Goal: Task Accomplishment & Management: Use online tool/utility

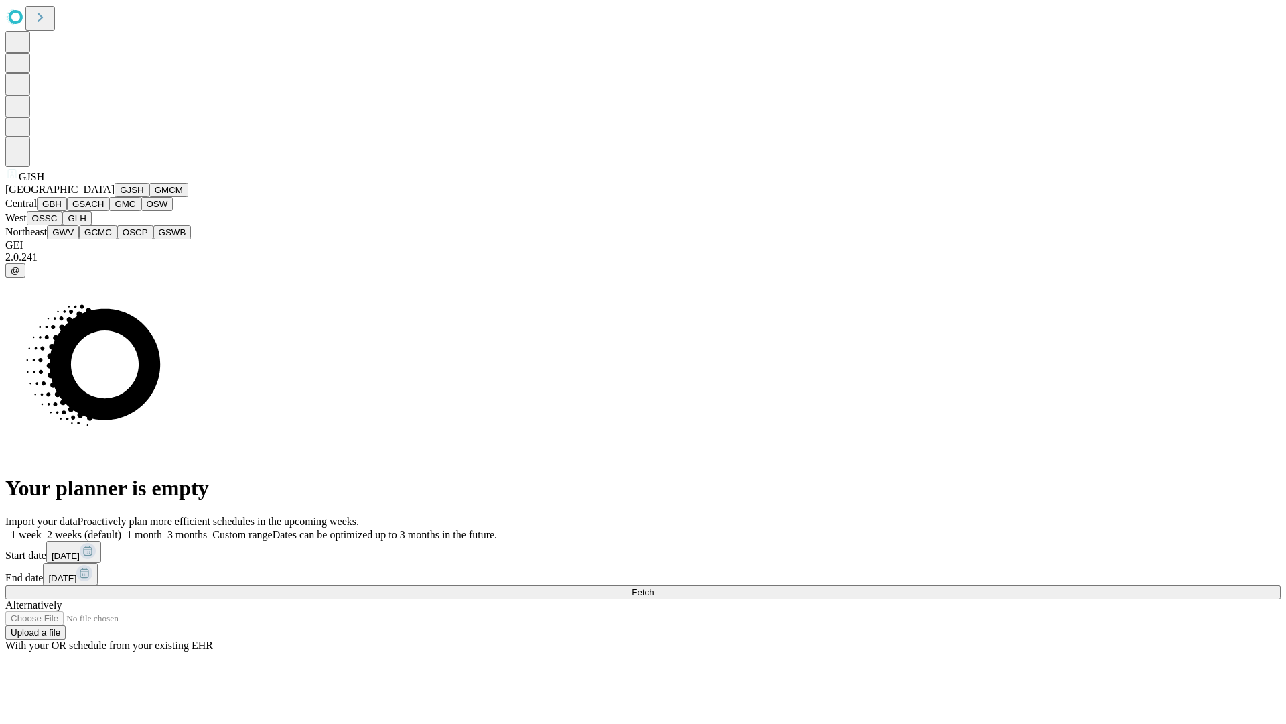
click at [115, 197] on button "GJSH" at bounding box center [132, 190] width 35 height 14
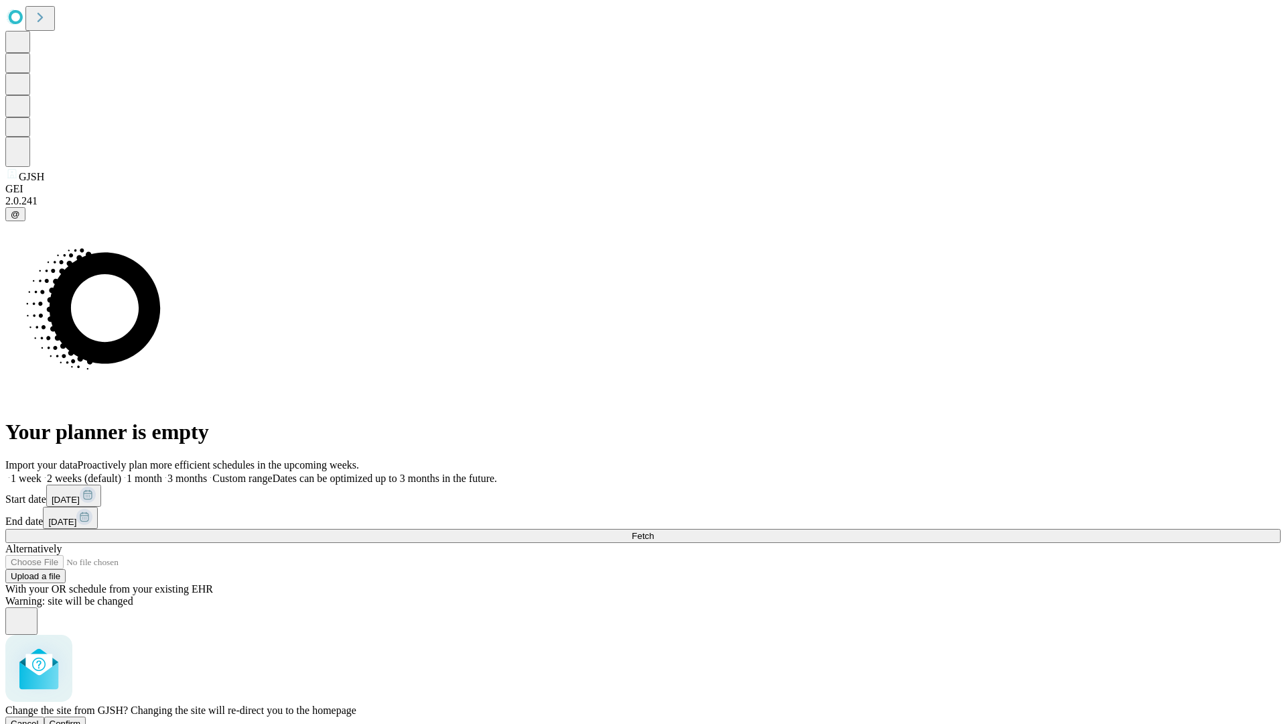
click at [81, 718] on span "Confirm" at bounding box center [65, 723] width 31 height 10
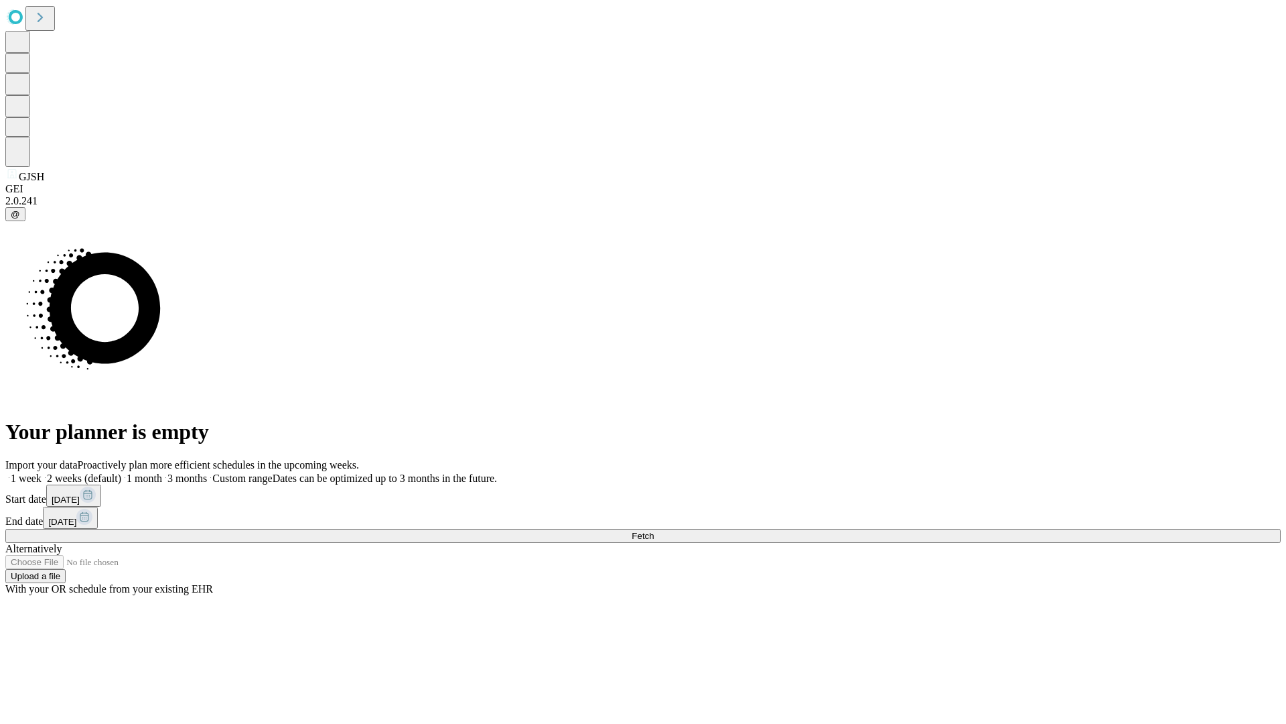
click at [121, 472] on label "2 weeks (default)" at bounding box center [82, 477] width 80 height 11
click at [654, 531] on span "Fetch" at bounding box center [643, 536] width 22 height 10
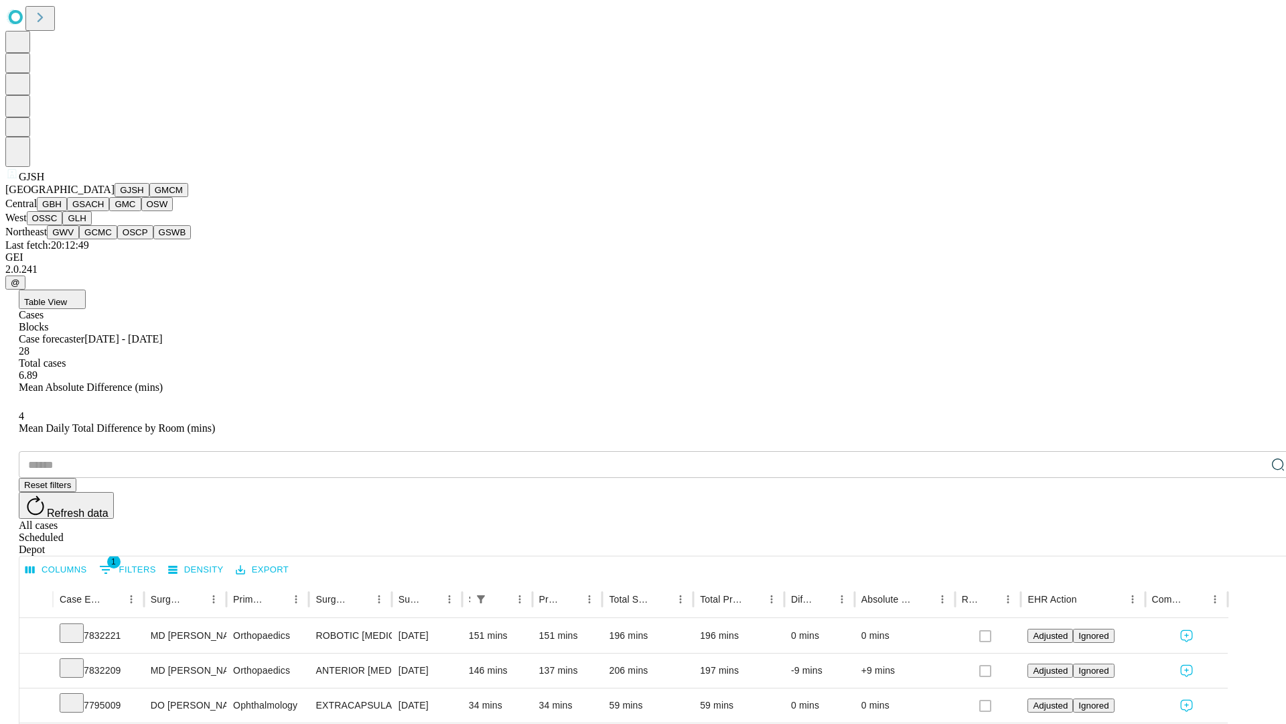
click at [149, 197] on button "GMCM" at bounding box center [168, 190] width 39 height 14
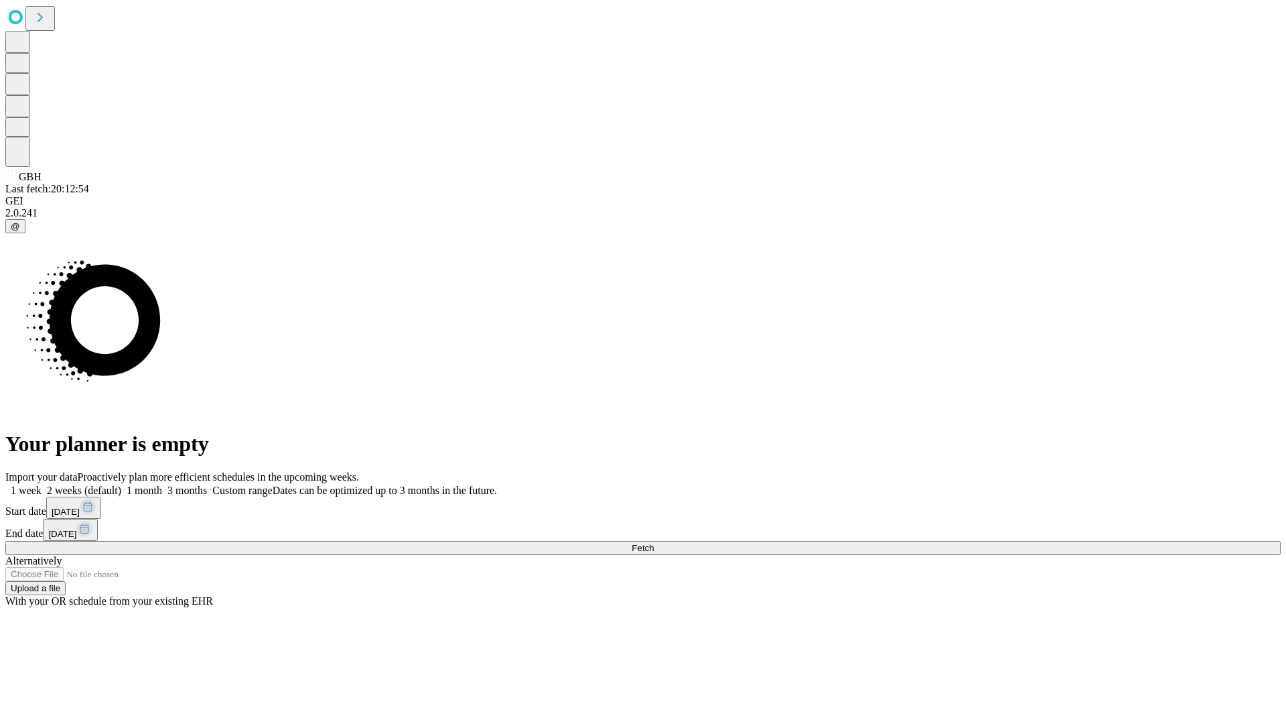
click at [121, 484] on label "2 weeks (default)" at bounding box center [82, 489] width 80 height 11
click at [654, 543] on span "Fetch" at bounding box center [643, 548] width 22 height 10
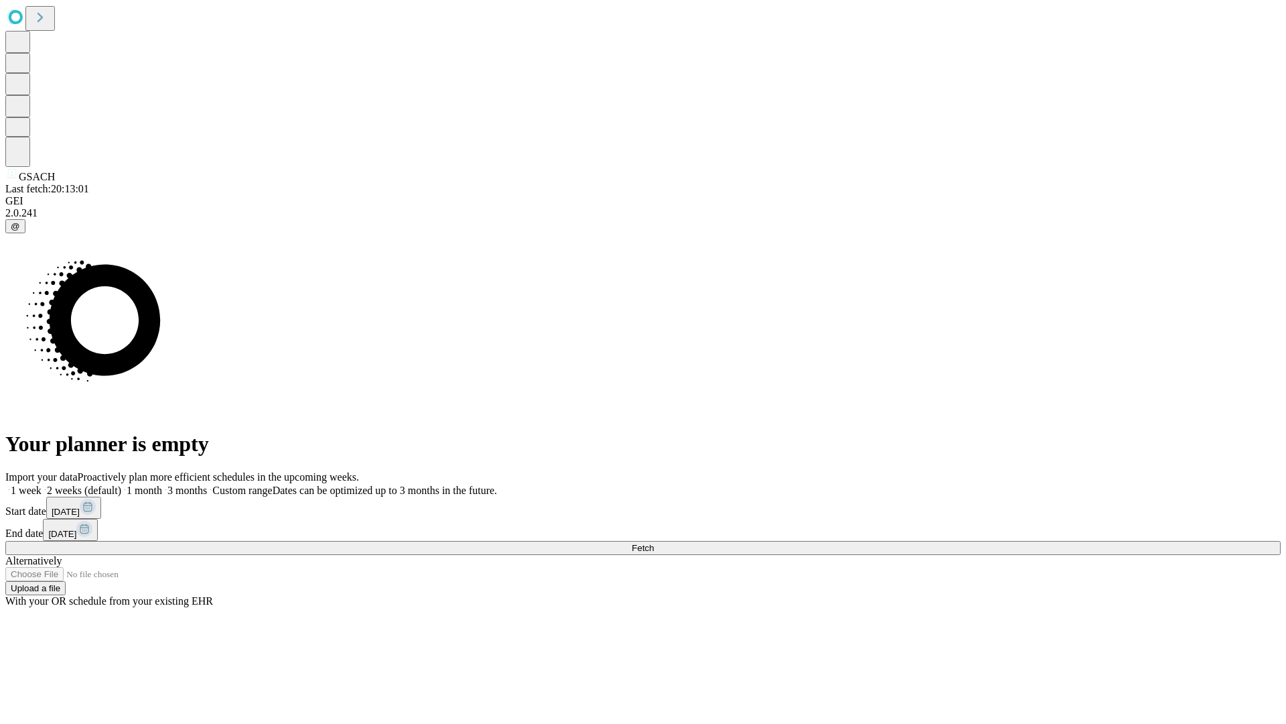
click at [121, 484] on label "2 weeks (default)" at bounding box center [82, 489] width 80 height 11
click at [654, 543] on span "Fetch" at bounding box center [643, 548] width 22 height 10
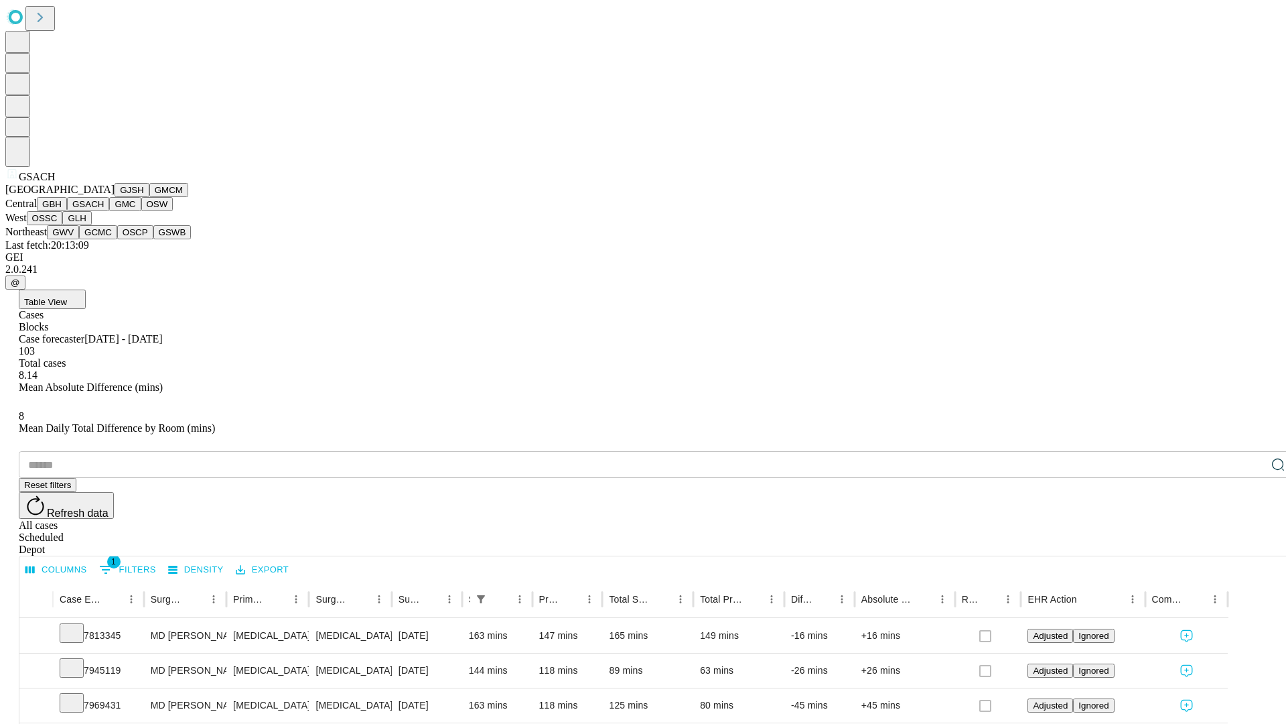
click at [109, 211] on button "GMC" at bounding box center [124, 204] width 31 height 14
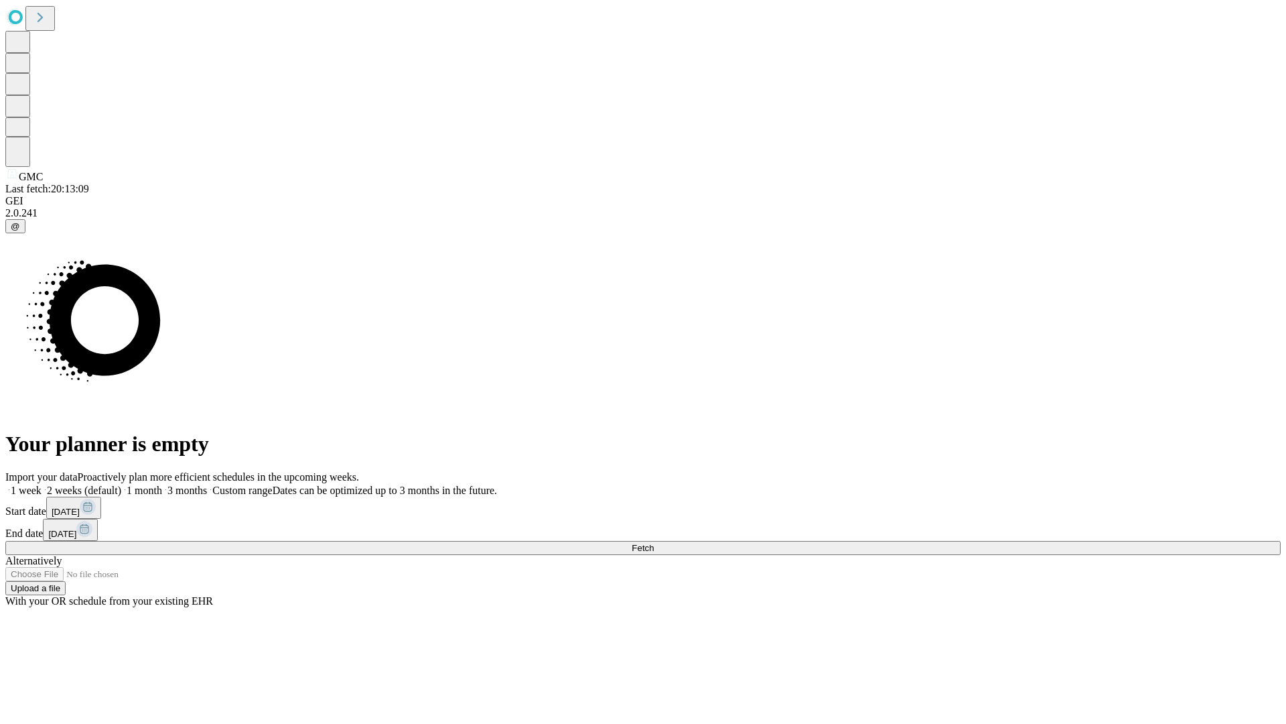
click at [121, 484] on label "2 weeks (default)" at bounding box center [82, 489] width 80 height 11
click at [654, 543] on span "Fetch" at bounding box center [643, 548] width 22 height 10
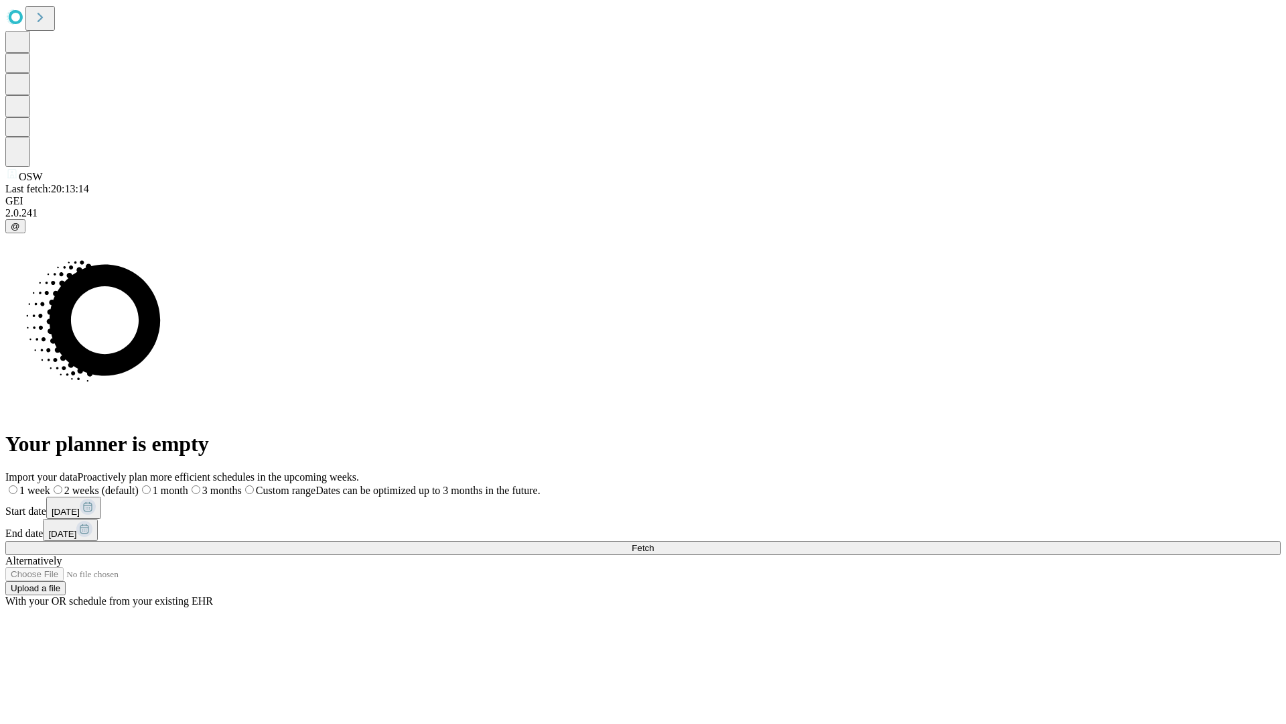
click at [654, 543] on span "Fetch" at bounding box center [643, 548] width 22 height 10
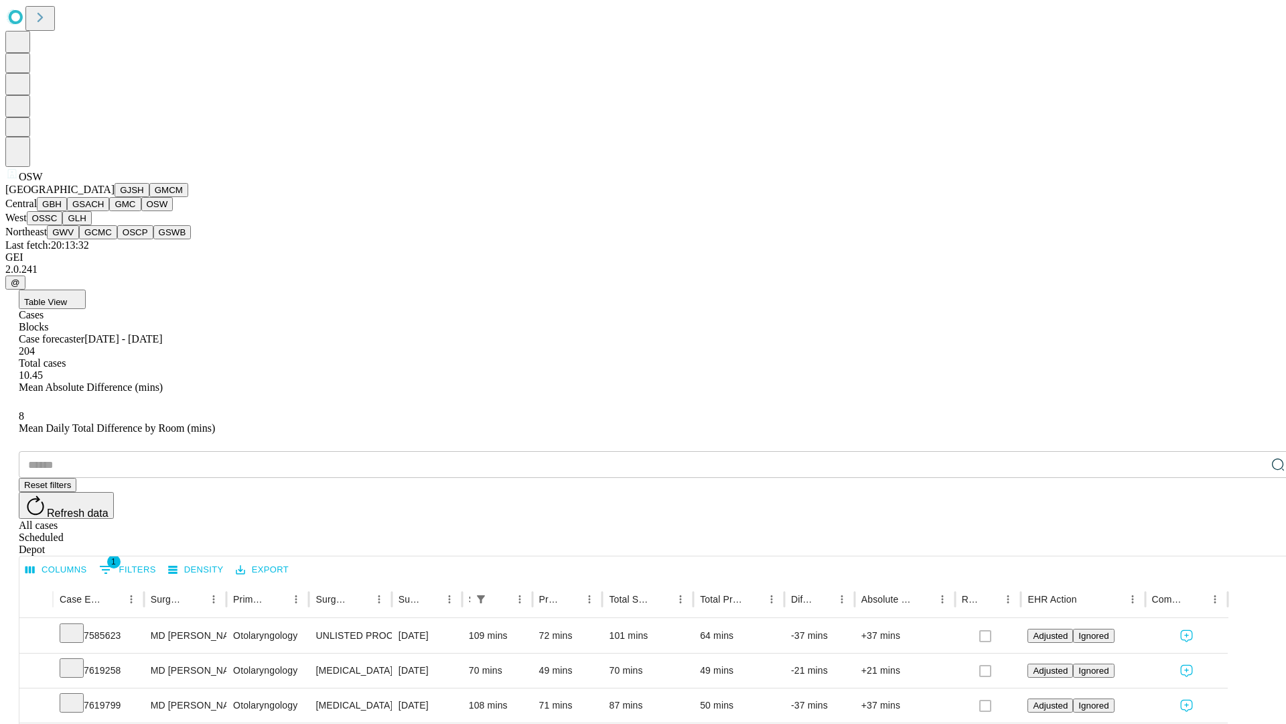
click at [63, 225] on button "OSSC" at bounding box center [45, 218] width 36 height 14
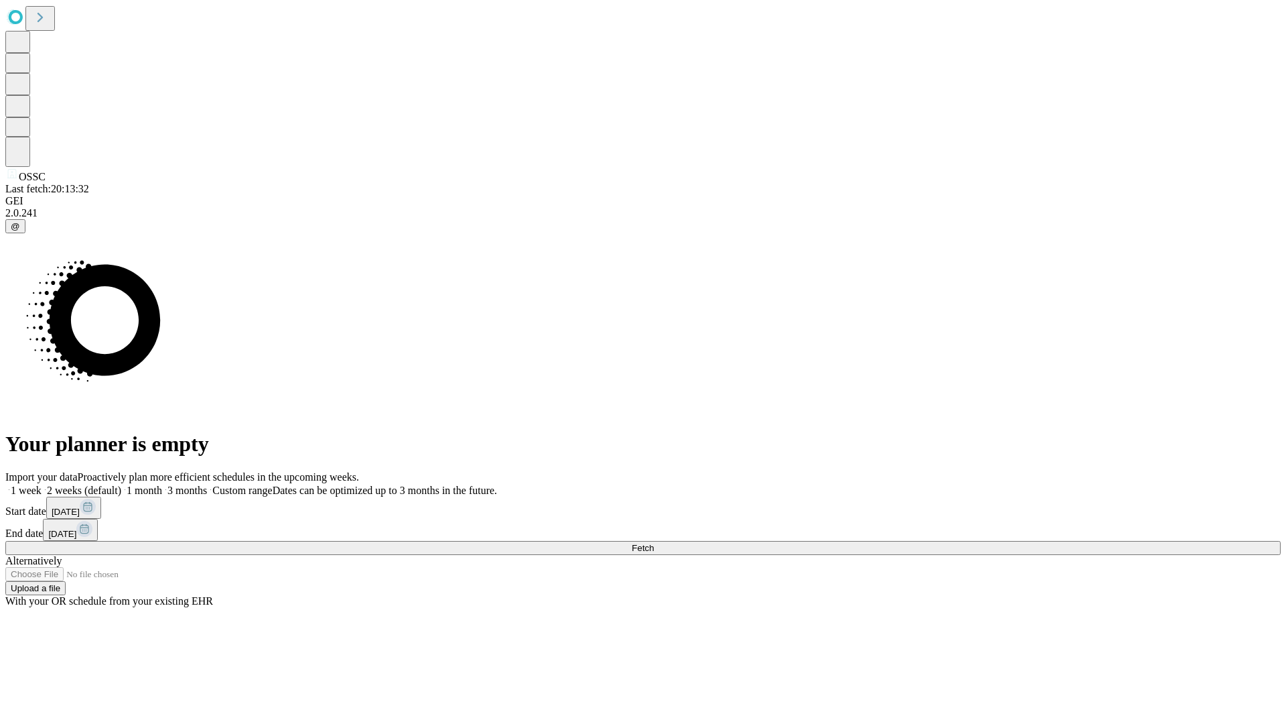
click at [121, 484] on label "2 weeks (default)" at bounding box center [82, 489] width 80 height 11
click at [654, 543] on span "Fetch" at bounding box center [643, 548] width 22 height 10
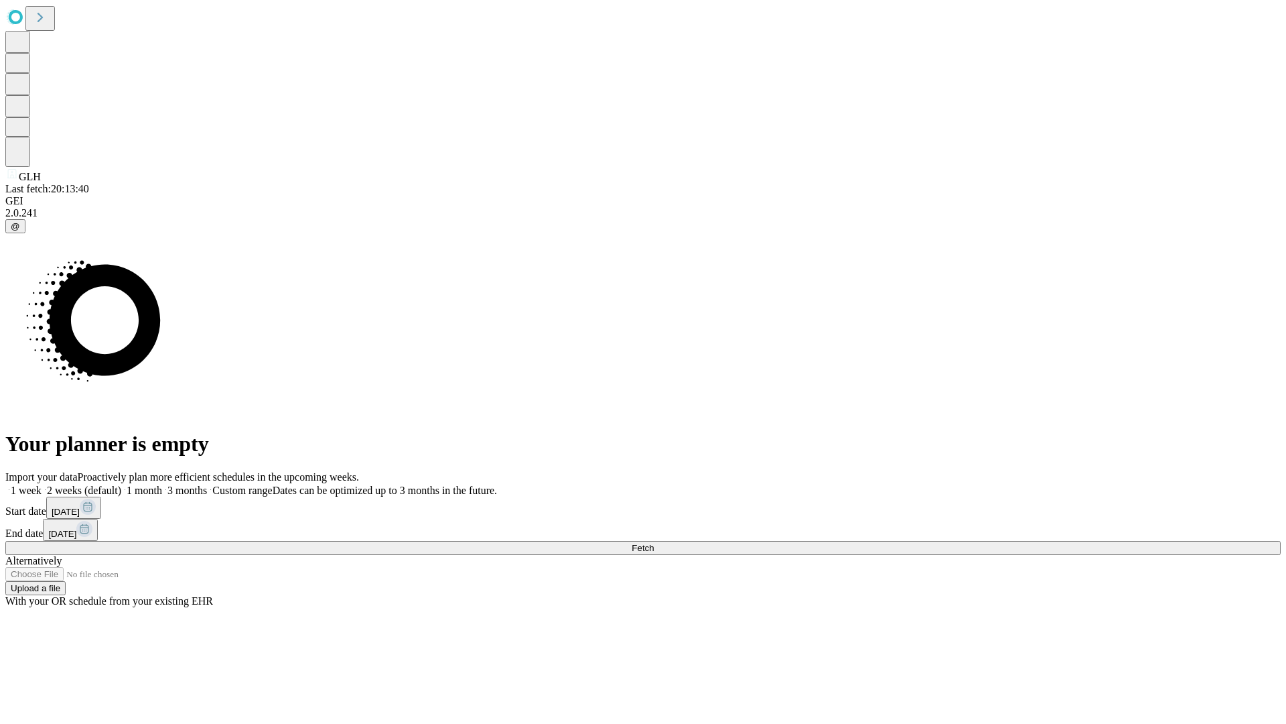
click at [121, 484] on label "2 weeks (default)" at bounding box center [82, 489] width 80 height 11
click at [654, 543] on span "Fetch" at bounding box center [643, 548] width 22 height 10
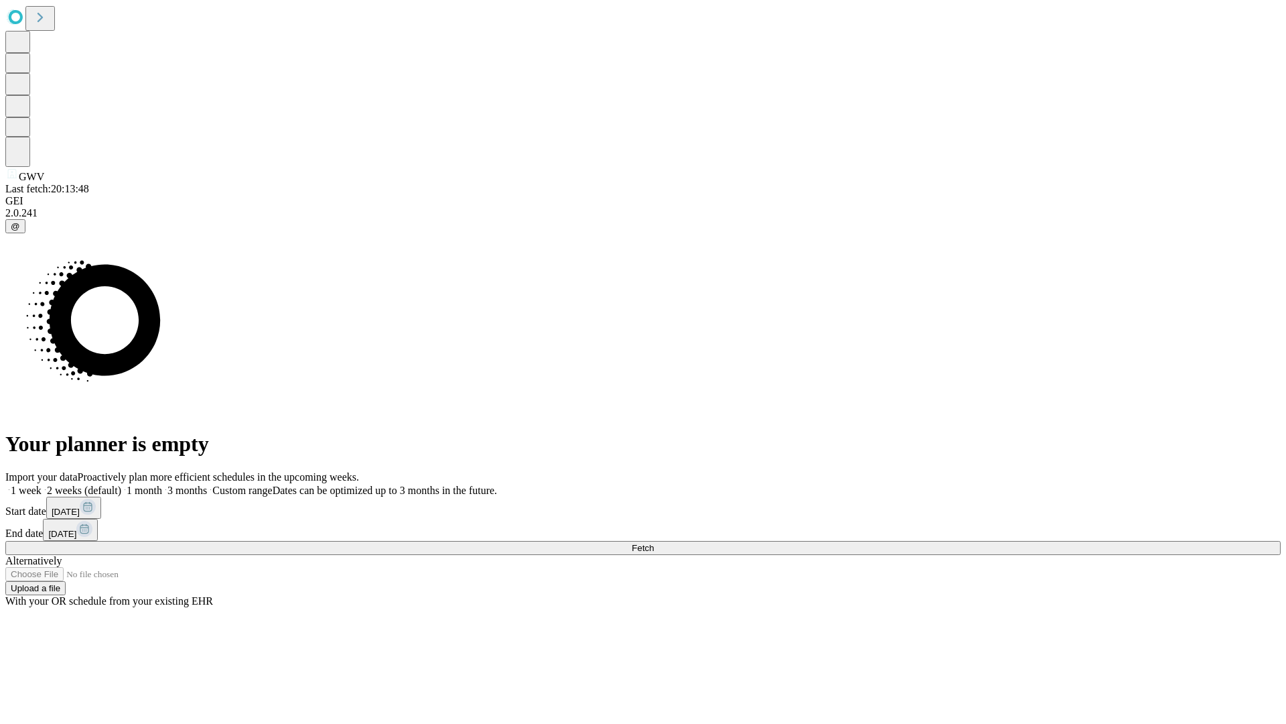
click at [121, 484] on label "2 weeks (default)" at bounding box center [82, 489] width 80 height 11
click at [654, 543] on span "Fetch" at bounding box center [643, 548] width 22 height 10
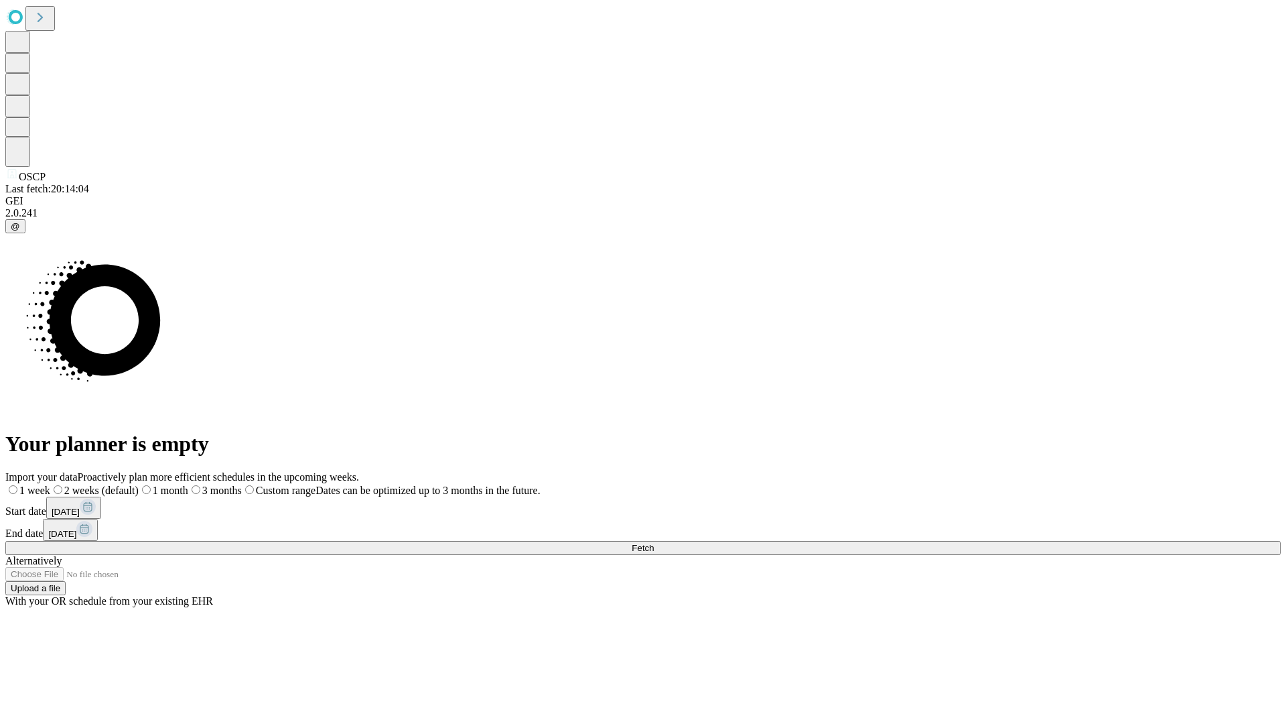
click at [654, 543] on span "Fetch" at bounding box center [643, 548] width 22 height 10
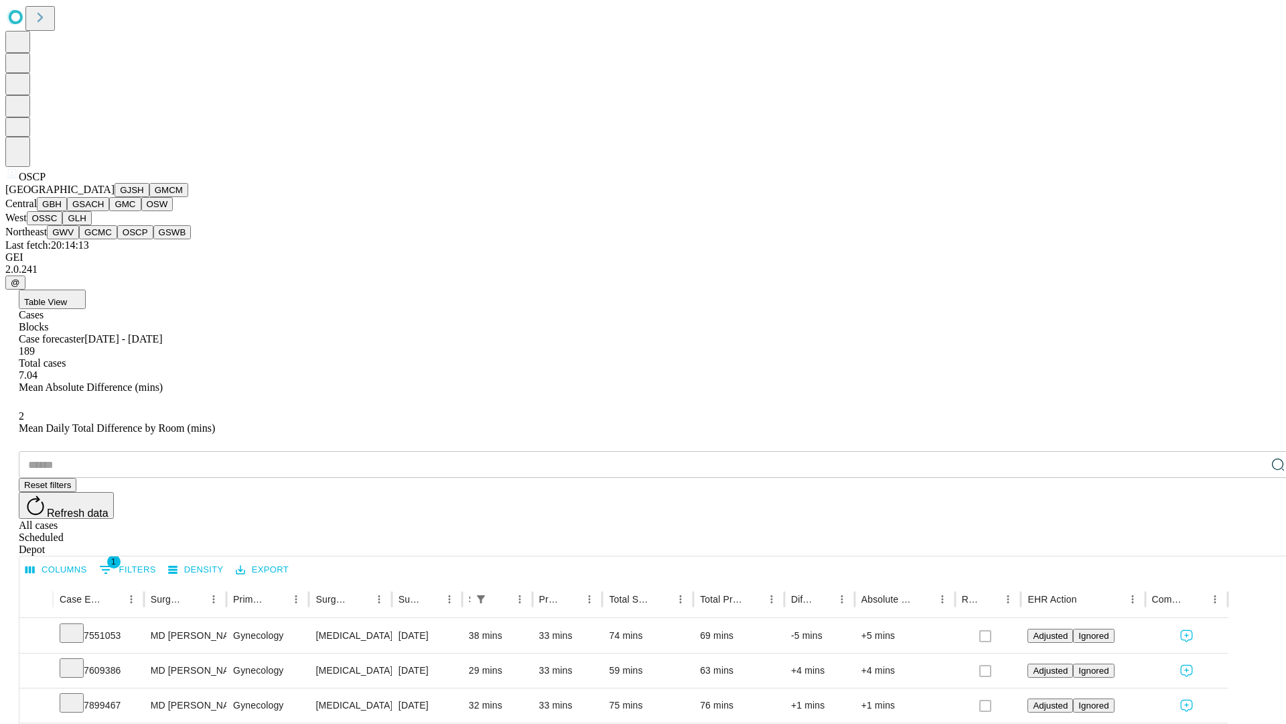
click at [153, 239] on button "GSWB" at bounding box center [172, 232] width 38 height 14
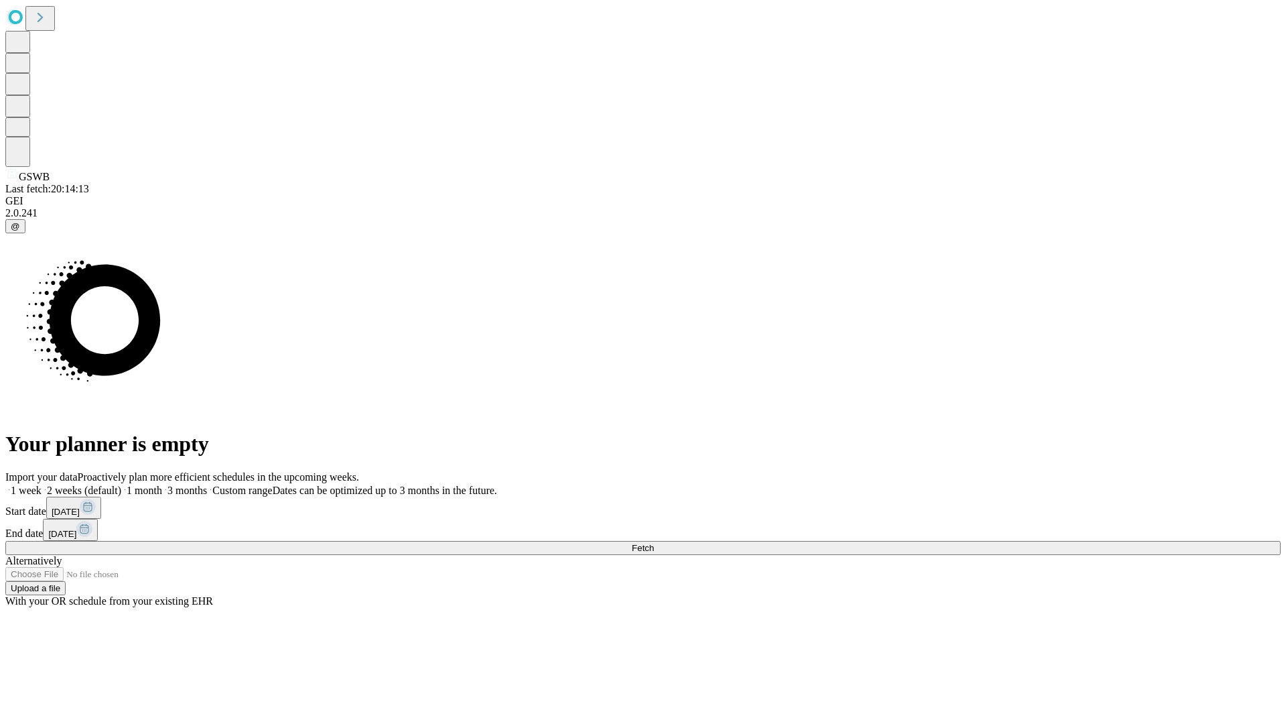
click at [121, 484] on label "2 weeks (default)" at bounding box center [82, 489] width 80 height 11
click at [654, 543] on span "Fetch" at bounding box center [643, 548] width 22 height 10
